Goal: Task Accomplishment & Management: Use online tool/utility

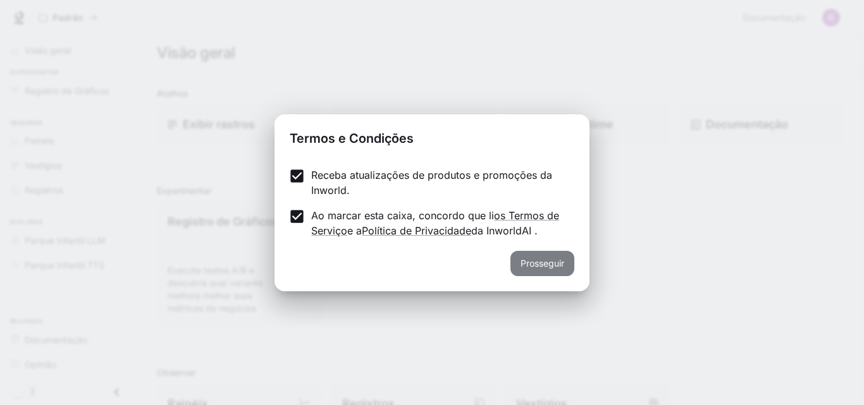
click at [527, 271] on font "Prosseguir" at bounding box center [542, 263] width 44 height 16
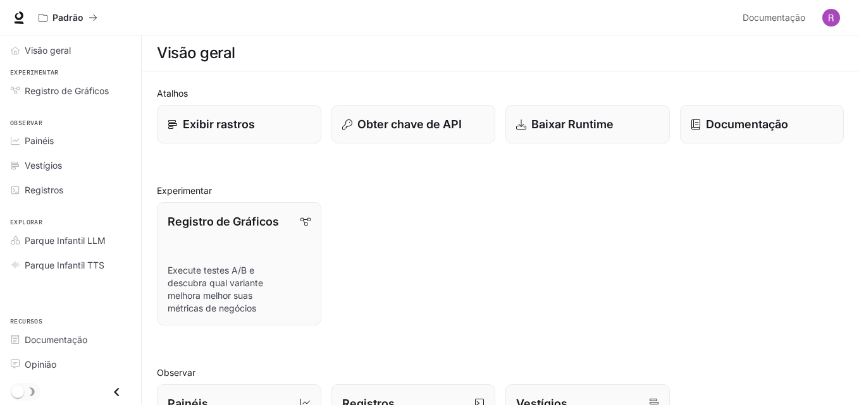
click at [333, 367] on h2 "Observar" at bounding box center [500, 372] width 687 height 13
click at [47, 51] on font "Visão geral" at bounding box center [48, 50] width 46 height 11
click at [142, 207] on div "Atalhos Exibir rastros Obter chave de API Baixar Runtime Documentação Experimen…" at bounding box center [500, 387] width 717 height 633
click at [50, 89] on font "Registro de Gráficos" at bounding box center [67, 90] width 84 height 11
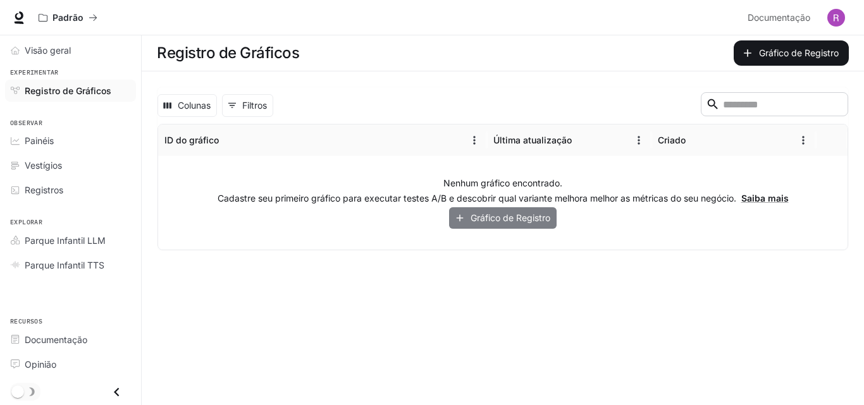
click at [520, 224] on font "Gráfico de Registro" at bounding box center [510, 218] width 80 height 16
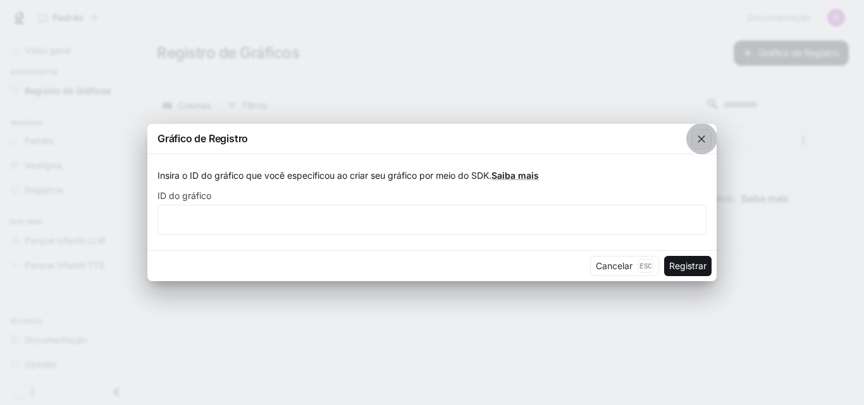
click at [698, 133] on icon "button" at bounding box center [701, 139] width 13 height 13
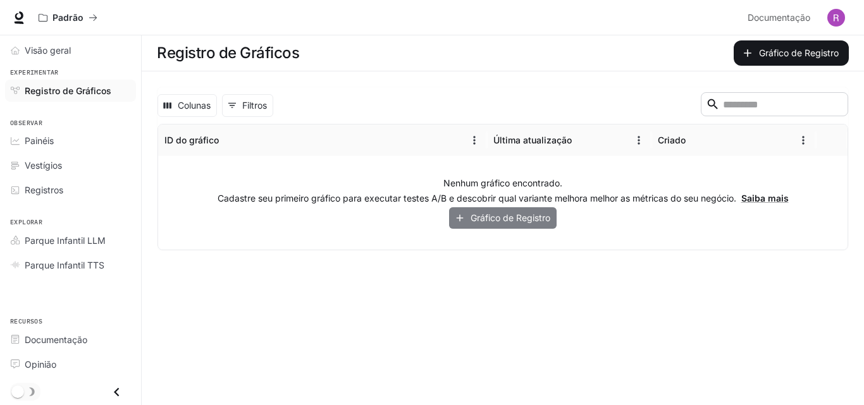
click at [546, 212] on font "Gráfico de Registro" at bounding box center [510, 218] width 80 height 16
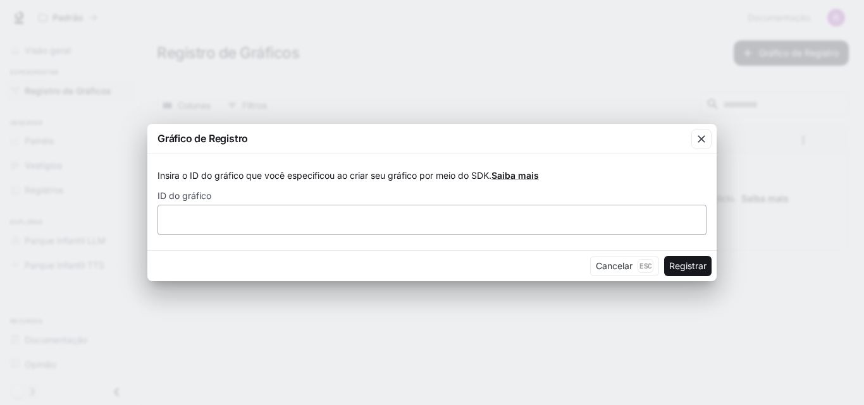
drag, startPoint x: 357, startPoint y: 199, endPoint x: 475, endPoint y: 207, distance: 117.8
click at [475, 207] on div "ID do gráfico ​" at bounding box center [431, 213] width 549 height 43
click at [704, 142] on icon "button" at bounding box center [701, 139] width 8 height 8
